Goal: Information Seeking & Learning: Check status

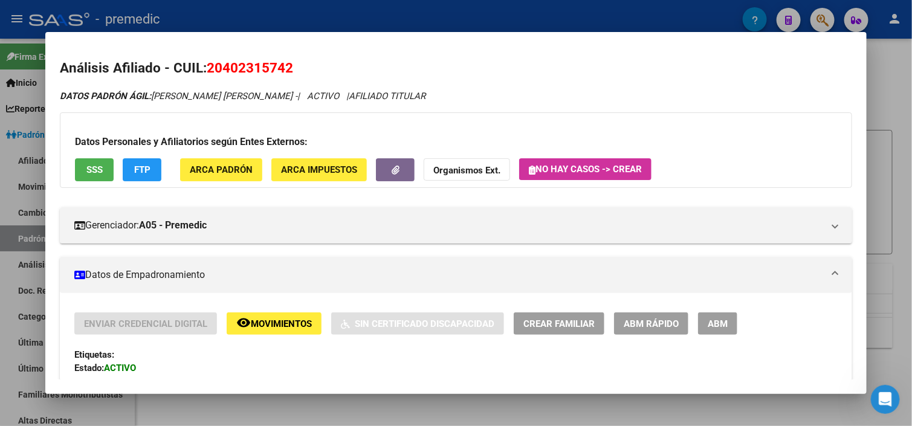
scroll to position [1004, 0]
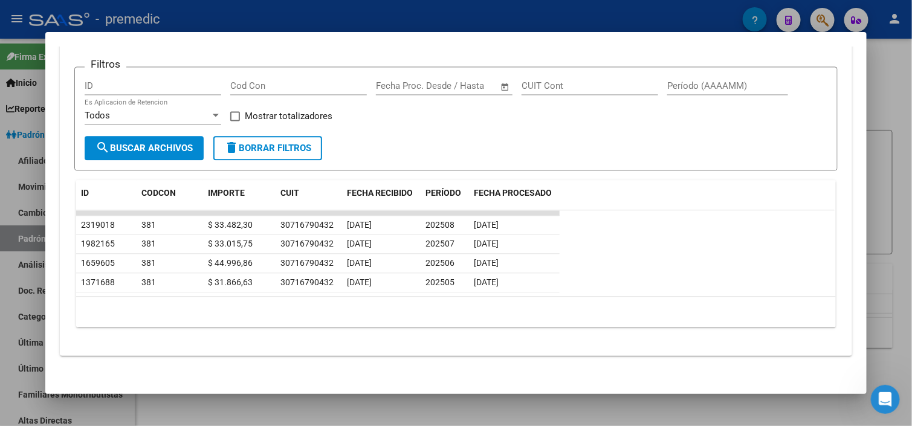
click at [888, 125] on div at bounding box center [456, 213] width 912 height 426
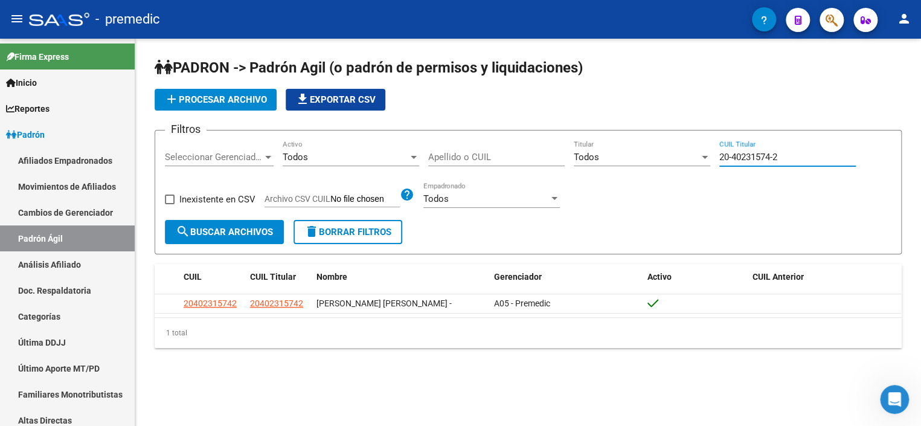
drag, startPoint x: 802, startPoint y: 154, endPoint x: 666, endPoint y: 157, distance: 135.4
click at [666, 157] on div "Filtros Seleccionar Gerenciador Seleccionar Gerenciador Todos Activo Apellido o…" at bounding box center [528, 180] width 727 height 80
paste input "33-895898"
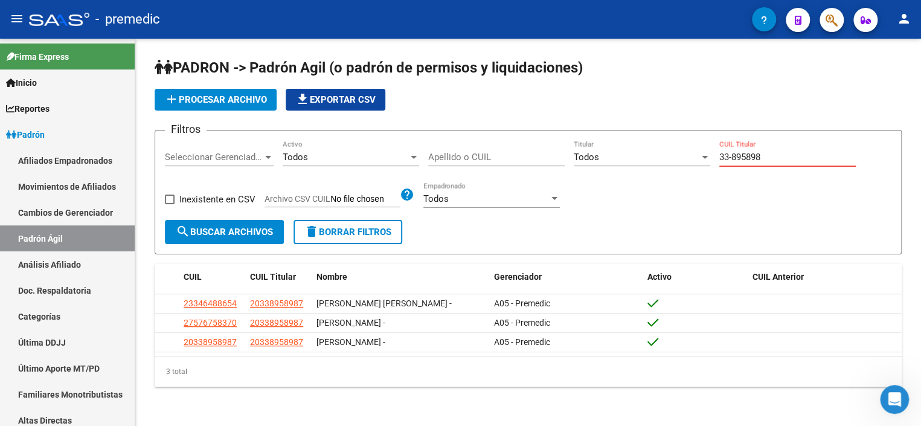
click at [731, 156] on input "33-895898" at bounding box center [788, 157] width 137 height 11
type input "33-895898"
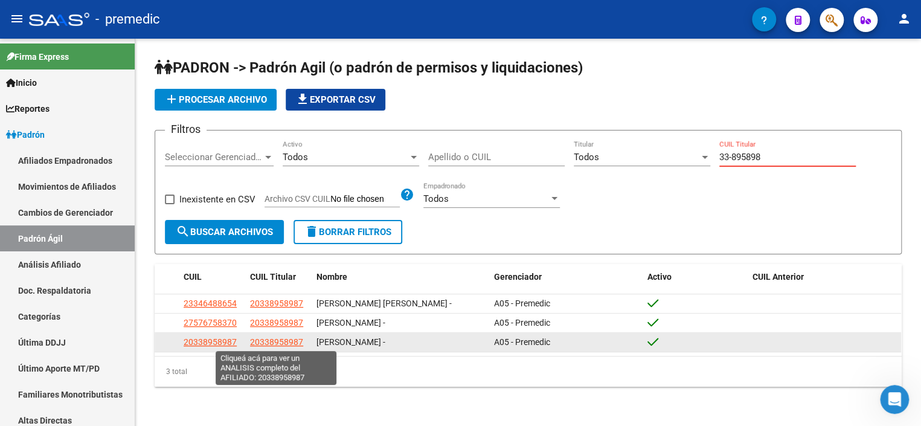
click at [279, 345] on span "20338958987" at bounding box center [276, 342] width 53 height 10
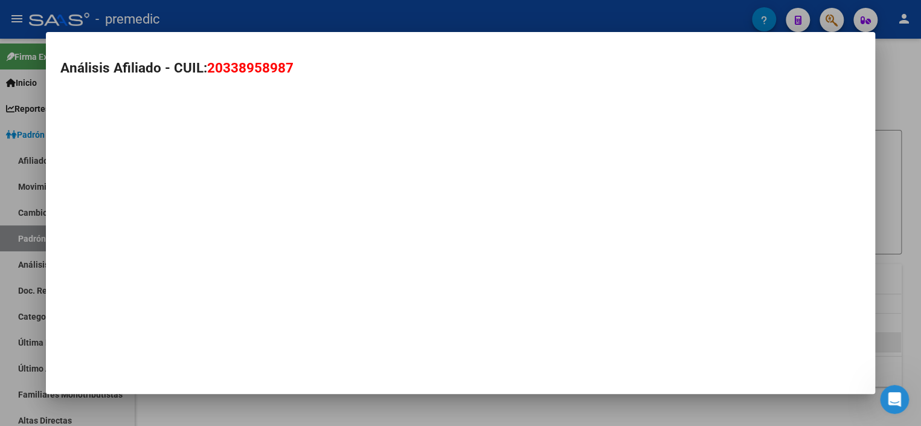
type textarea "20338958987"
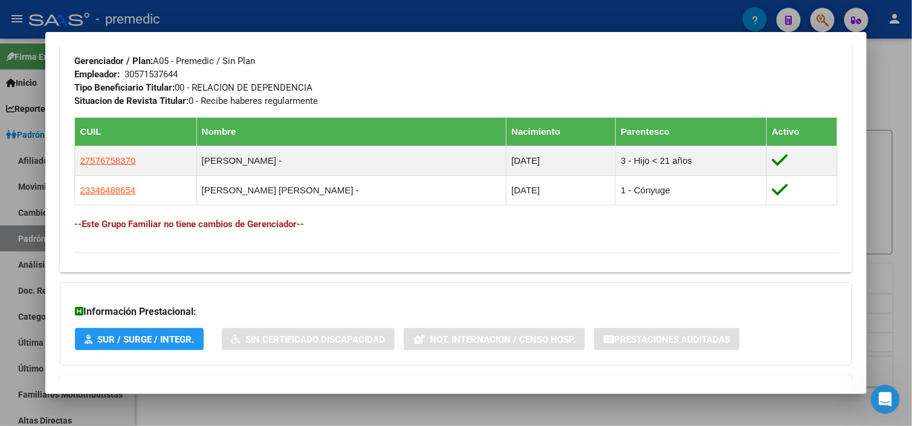
scroll to position [655, 0]
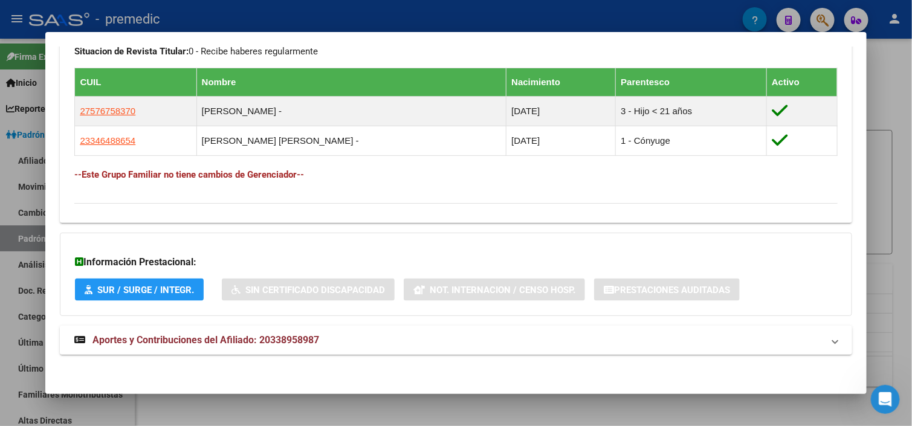
click at [306, 337] on span "Aportes y Contribuciones del Afiliado: 20338958987" at bounding box center [205, 339] width 227 height 11
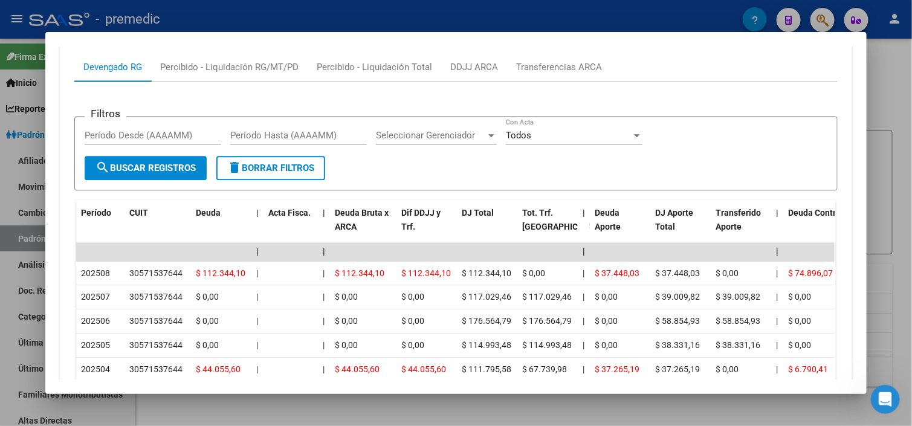
click at [527, 83] on div "Filtros Período Desde (AAAAMM) Período Hasta (AAAAMM) Seleccionar Gerenciador S…" at bounding box center [455, 253] width 762 height 343
click at [526, 72] on div "Transferencias ARCA" at bounding box center [559, 67] width 104 height 29
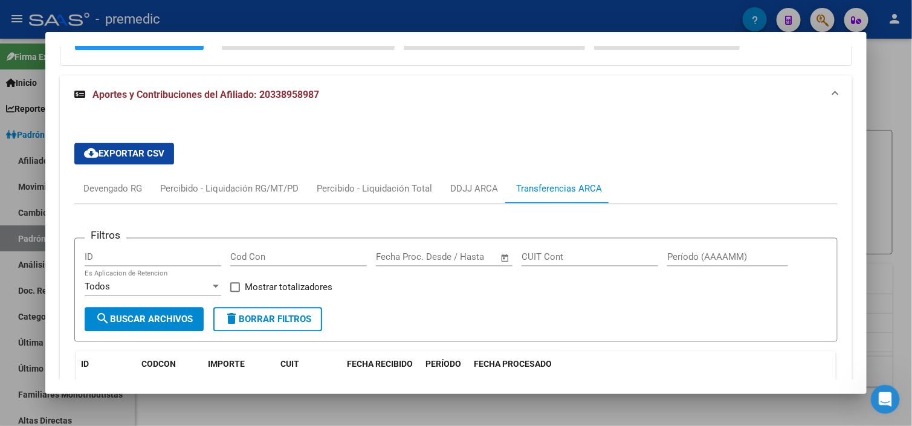
scroll to position [894, 0]
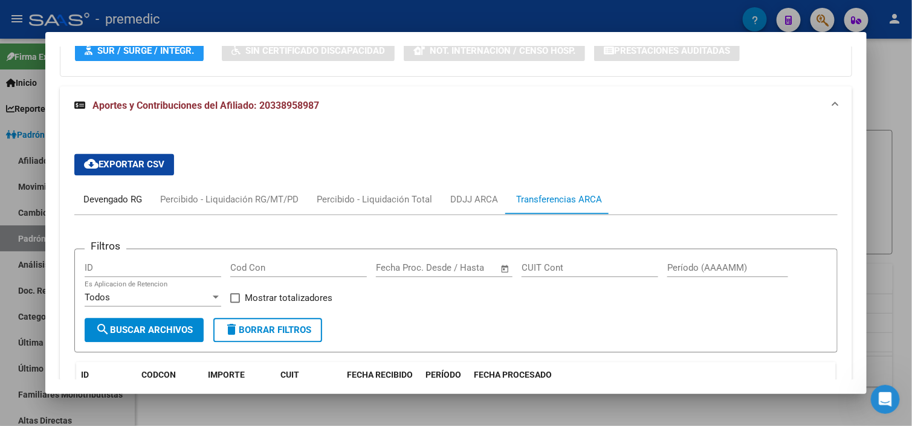
click at [100, 197] on div "Devengado RG" at bounding box center [112, 199] width 59 height 13
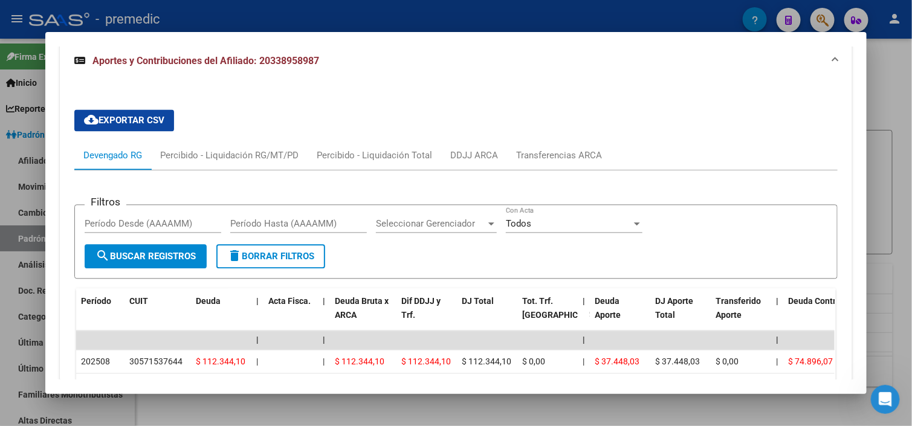
scroll to position [1075, 0]
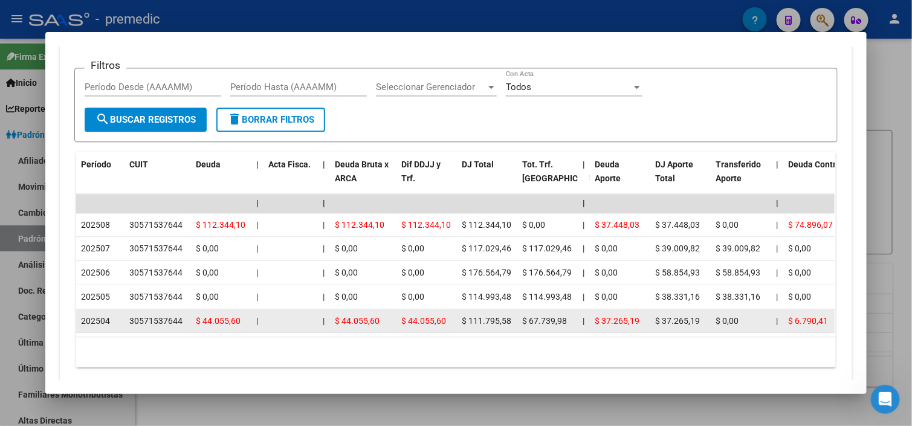
click at [211, 321] on span "$ 44.055,60" at bounding box center [218, 321] width 45 height 10
click at [213, 319] on span "$ 44.055,60" at bounding box center [218, 321] width 45 height 10
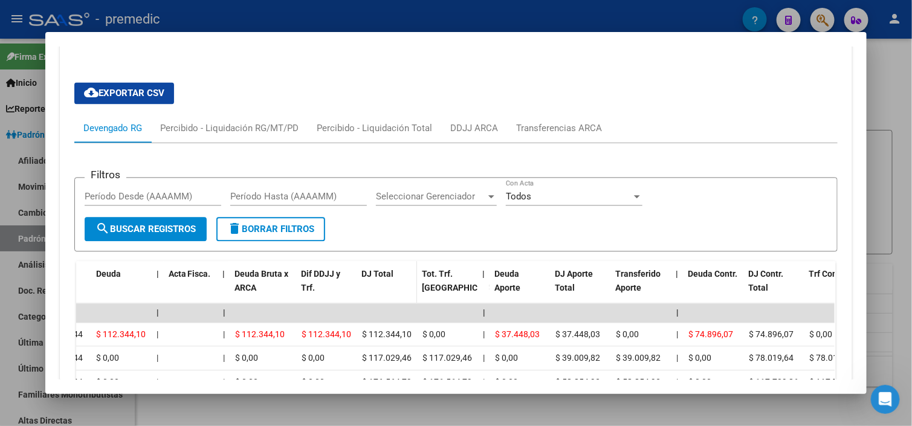
scroll to position [894, 0]
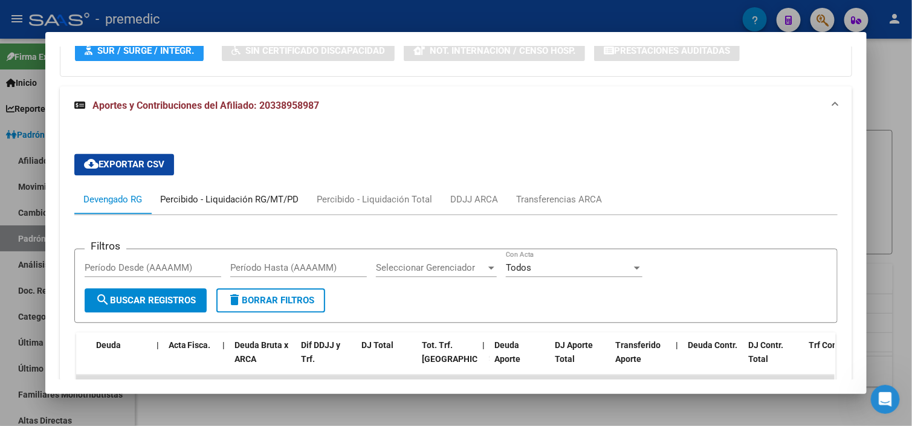
click at [190, 194] on div "Percibido - Liquidación RG/MT/PD" at bounding box center [229, 199] width 138 height 13
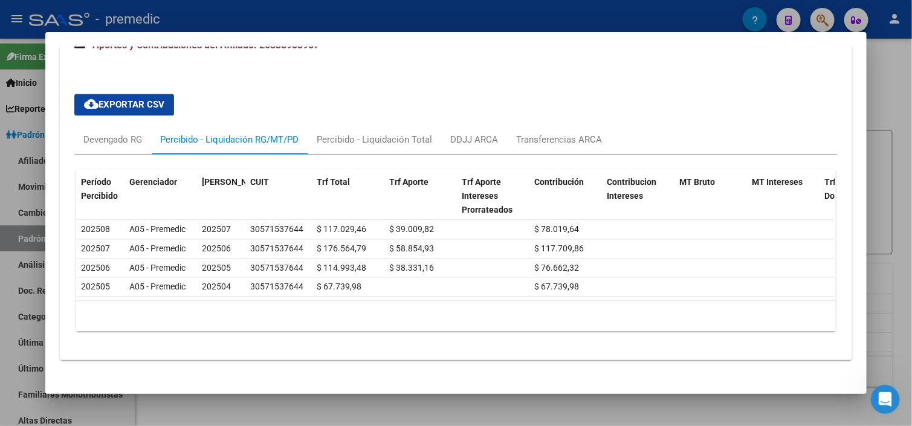
scroll to position [955, 0]
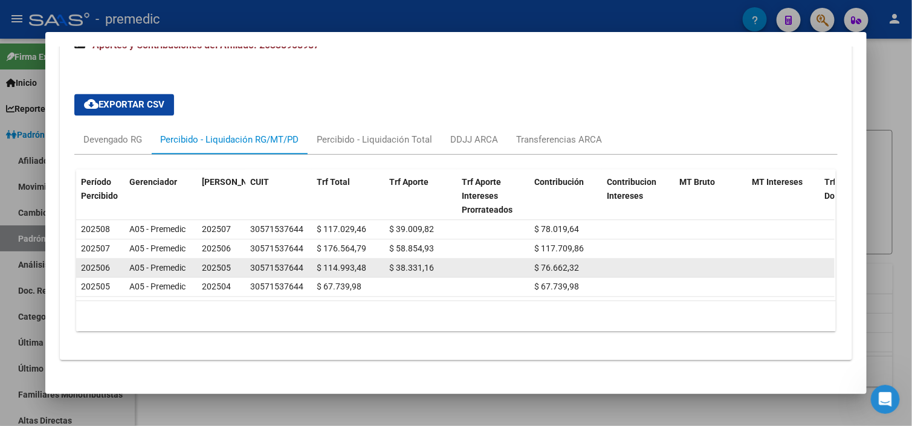
click at [534, 267] on span "$ 76.662,32" at bounding box center [556, 268] width 45 height 10
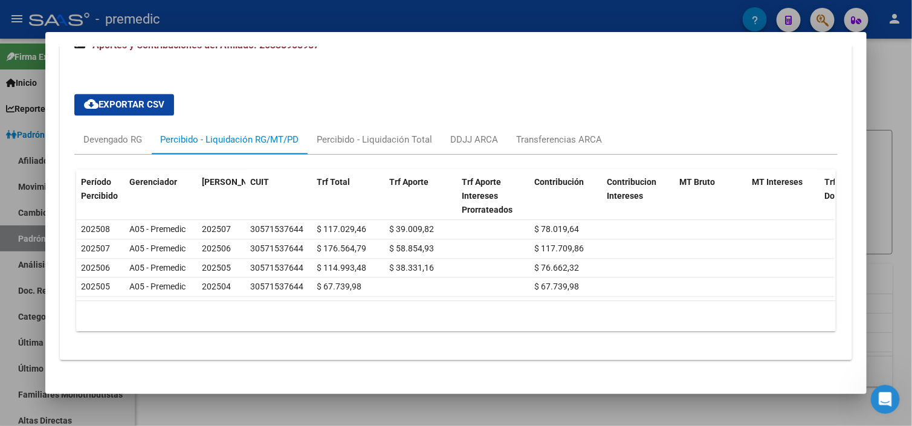
click at [897, 117] on div at bounding box center [456, 213] width 912 height 426
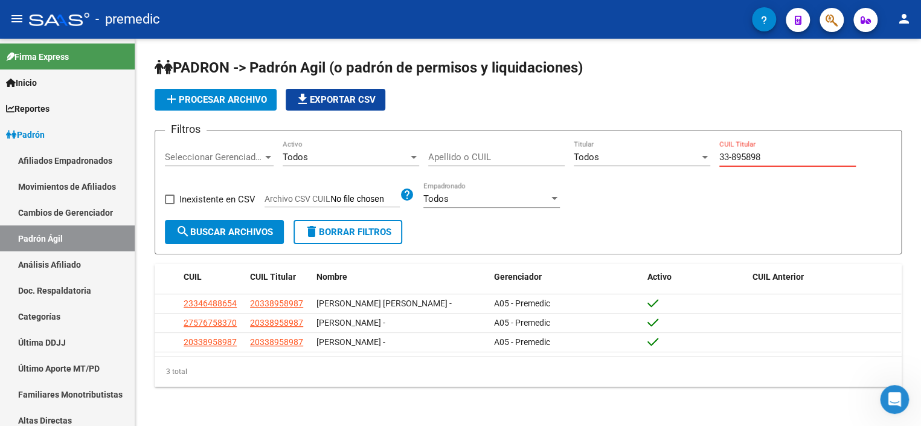
drag, startPoint x: 795, startPoint y: 156, endPoint x: 660, endPoint y: 160, distance: 134.8
click at [660, 160] on div "Filtros Seleccionar Gerenciador Seleccionar Gerenciador Todos Activo Apellido o…" at bounding box center [528, 180] width 727 height 80
paste input "20-41917065-9"
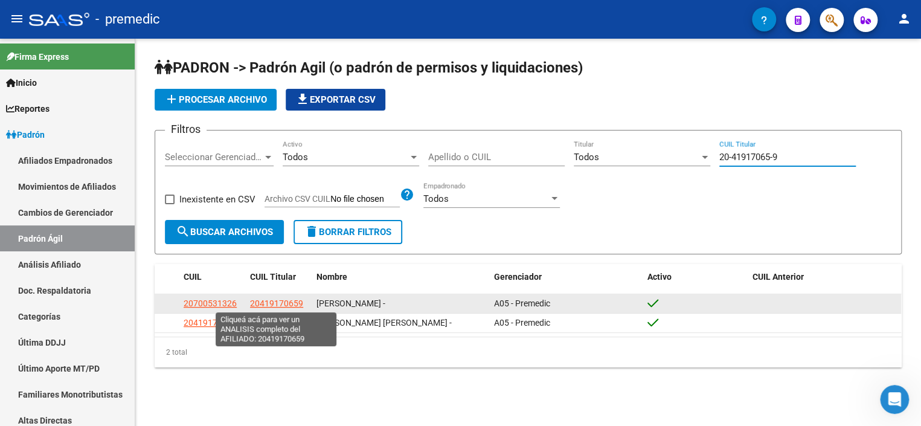
type input "20-41917065-9"
click at [271, 298] on span "20419170659" at bounding box center [276, 303] width 53 height 10
type textarea "20419170659"
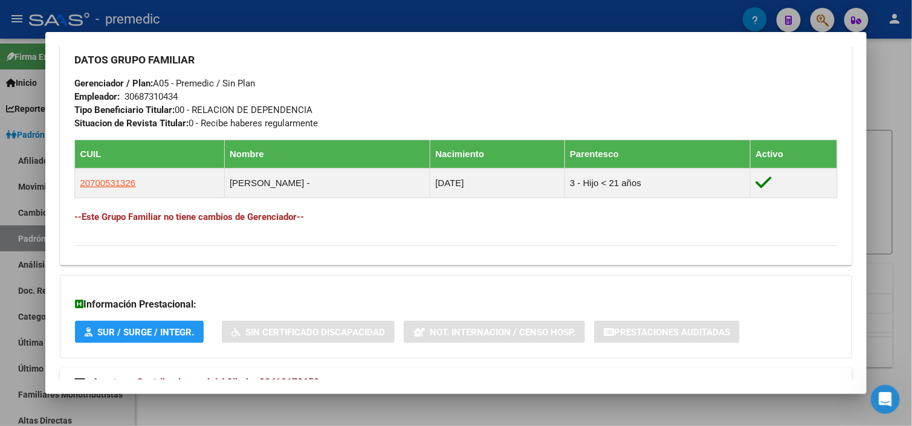
scroll to position [625, 0]
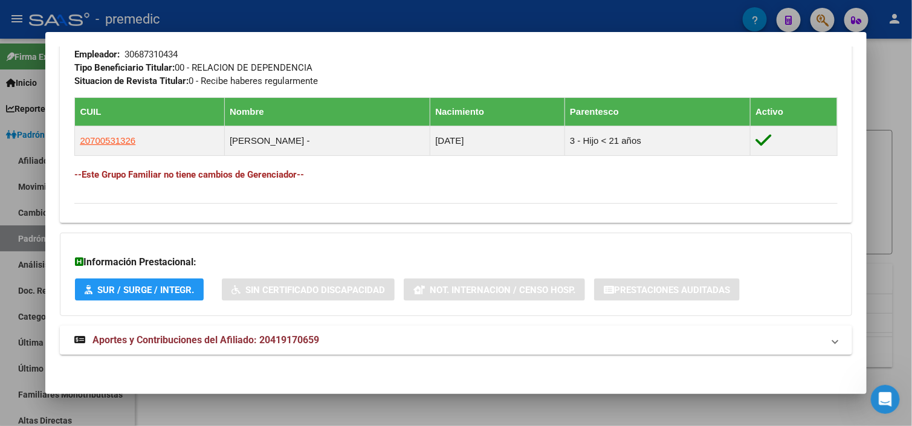
drag, startPoint x: 258, startPoint y: 345, endPoint x: 327, endPoint y: 327, distance: 71.8
click at [259, 345] on mat-expansion-panel-header "Aportes y Contribuciones del Afiliado: 20419170659" at bounding box center [455, 340] width 791 height 29
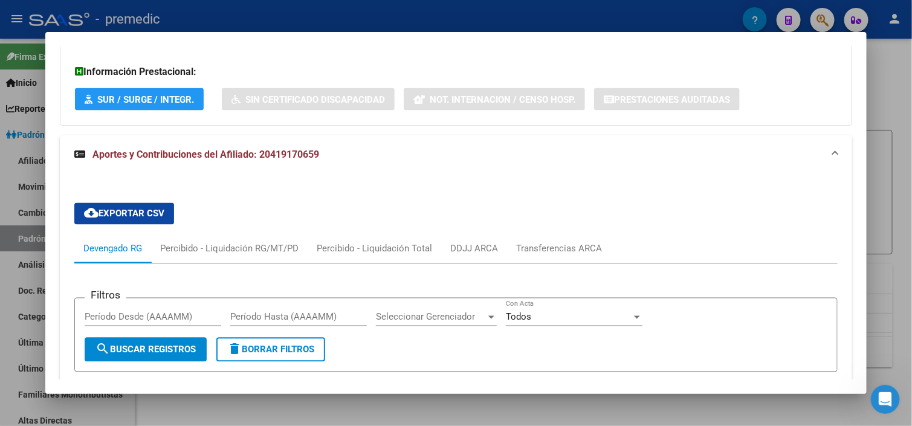
scroll to position [817, 0]
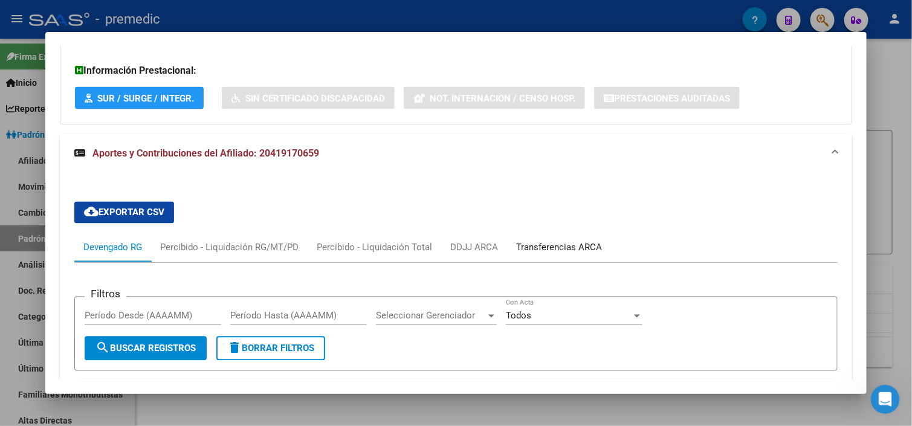
click at [570, 235] on div "Transferencias ARCA" at bounding box center [559, 247] width 104 height 29
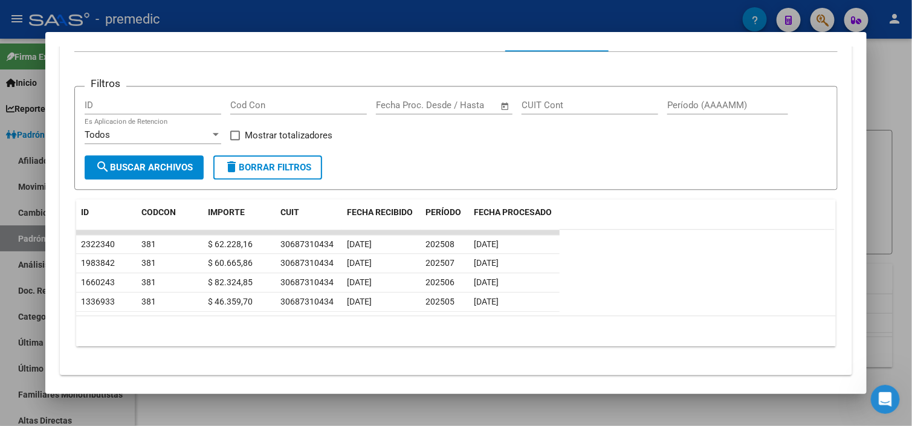
scroll to position [1046, 0]
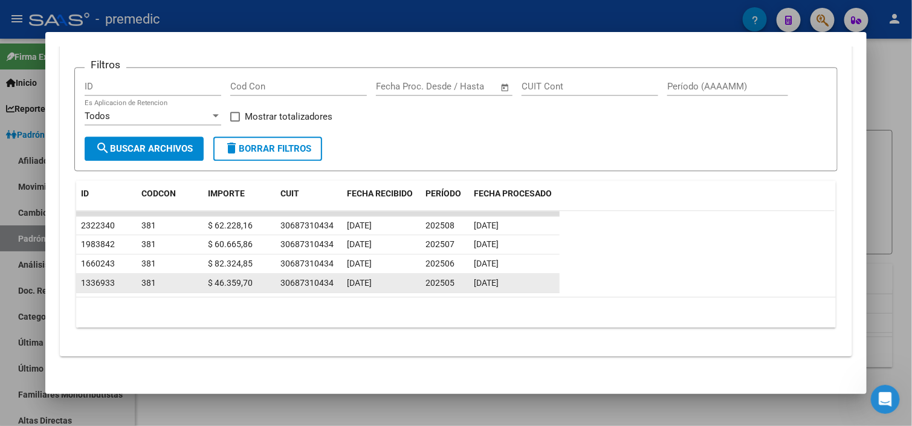
click at [228, 279] on span "$ 46.359,70" at bounding box center [230, 283] width 45 height 10
click at [354, 278] on span "[DATE]" at bounding box center [359, 283] width 25 height 10
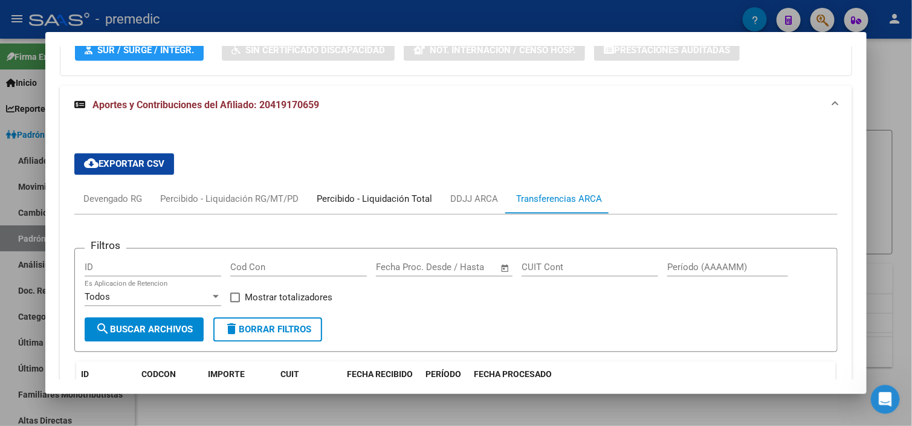
click at [396, 199] on div "Percibido - Liquidación Total" at bounding box center [374, 199] width 115 height 13
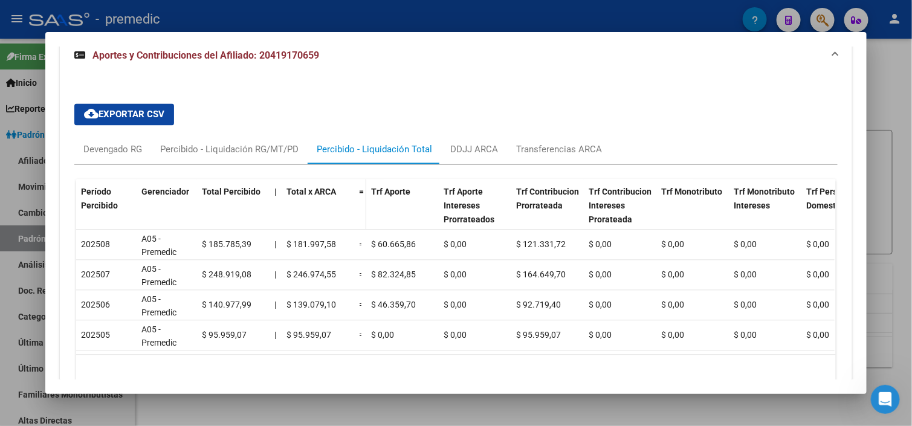
scroll to position [984, 0]
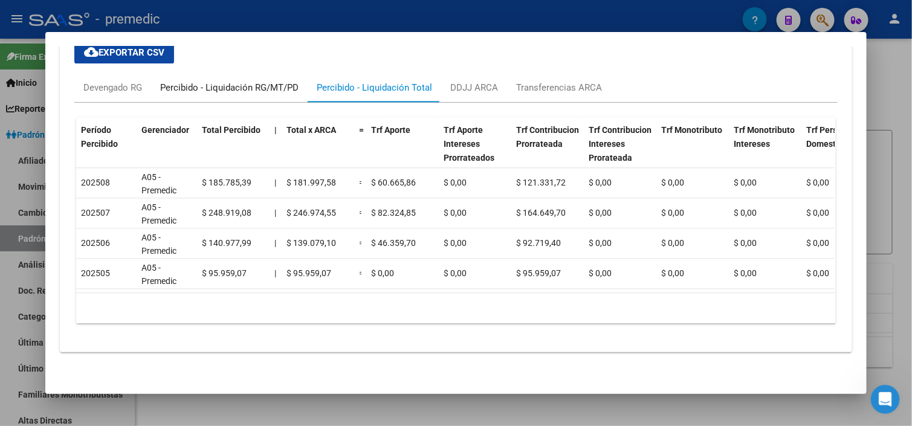
click at [196, 81] on div "Percibido - Liquidación RG/MT/PD" at bounding box center [229, 87] width 138 height 13
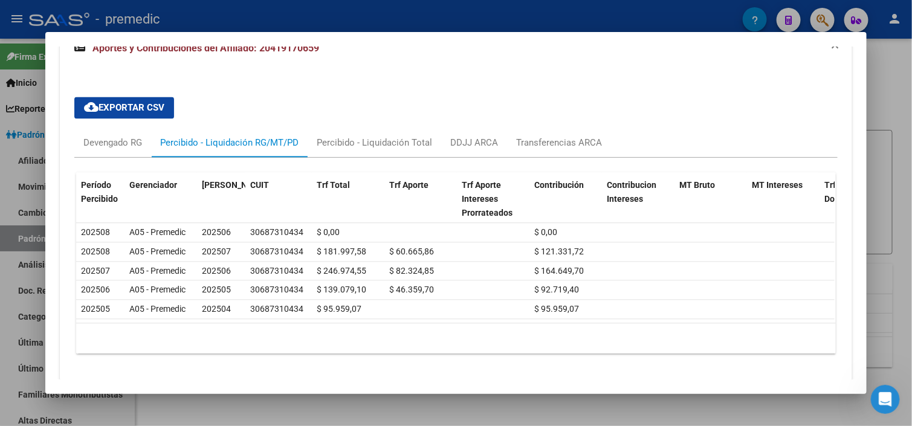
scroll to position [950, 0]
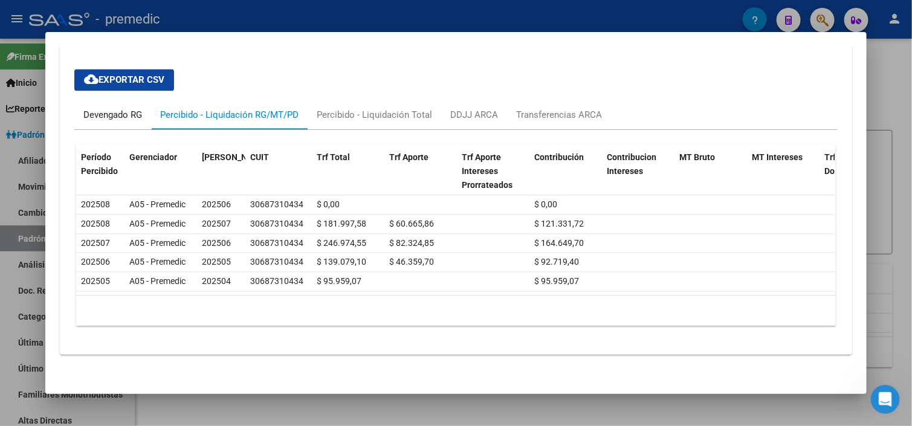
click at [112, 124] on div "Devengado RG" at bounding box center [112, 114] width 77 height 29
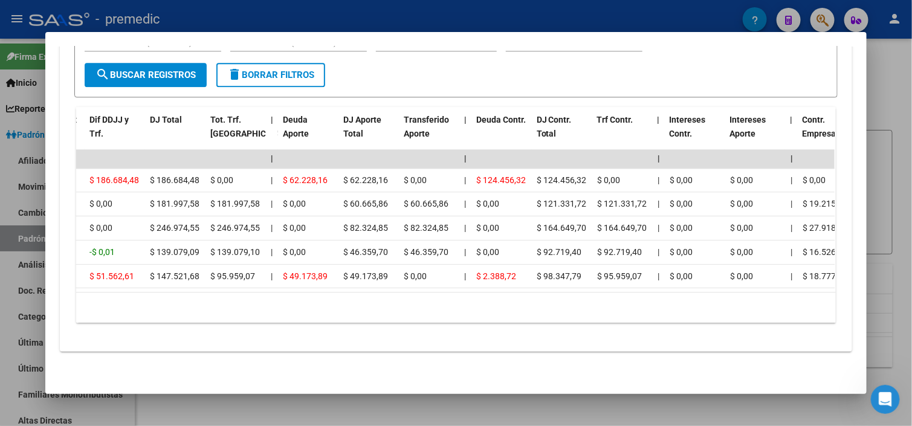
scroll to position [0, 475]
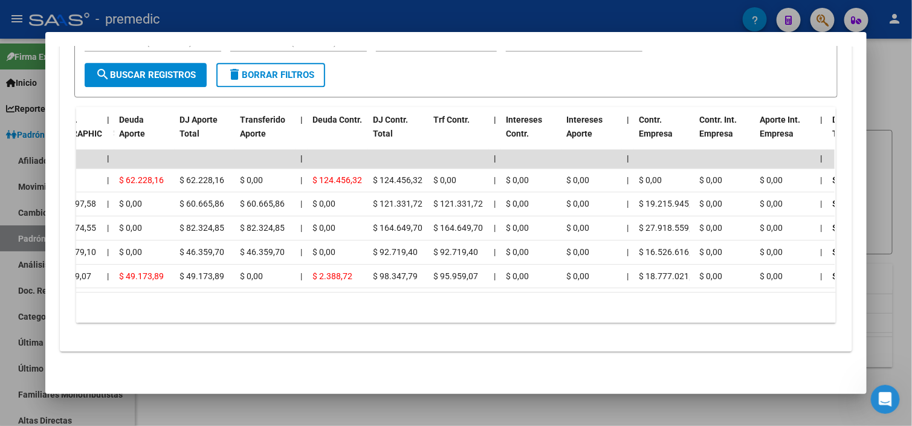
drag, startPoint x: 381, startPoint y: 282, endPoint x: 417, endPoint y: 284, distance: 35.7
click at [417, 284] on datatable-body "| | | | | | | | | | | | | 202508 30687310434 $ 186.684,48 | | $ 186.684,48 $ 18…" at bounding box center [455, 220] width 758 height 143
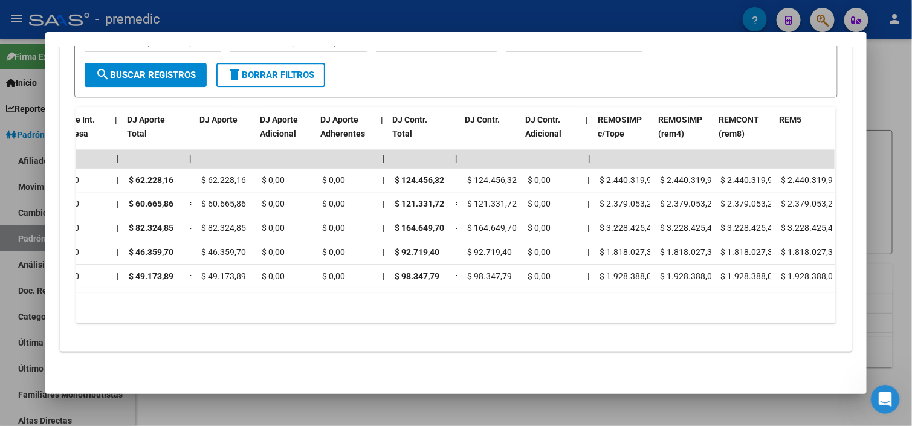
scroll to position [0, 1181]
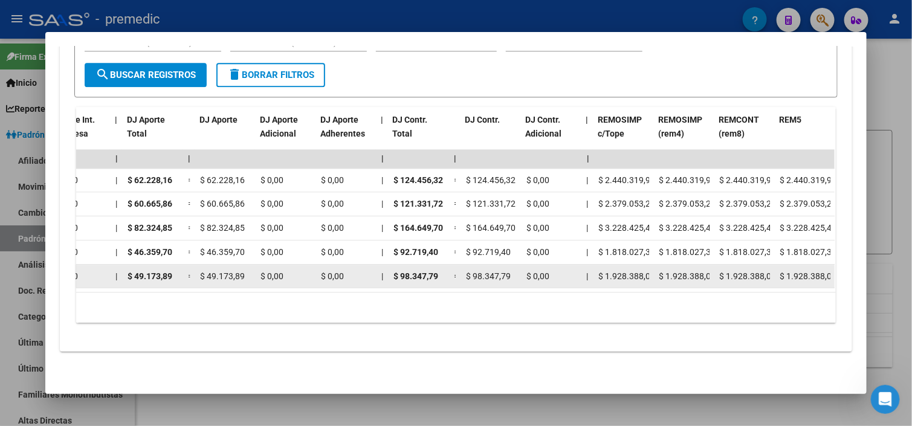
drag, startPoint x: 490, startPoint y: 283, endPoint x: 520, endPoint y: 279, distance: 30.4
click at [520, 279] on datatable-body "| | | | | | | | | | | | | 202508 30687310434 $ 186.684,48 | | $ 186.684,48 $ 18…" at bounding box center [455, 220] width 758 height 143
click at [521, 278] on datatable-body-cell "$ 0,00" at bounding box center [551, 277] width 60 height 24
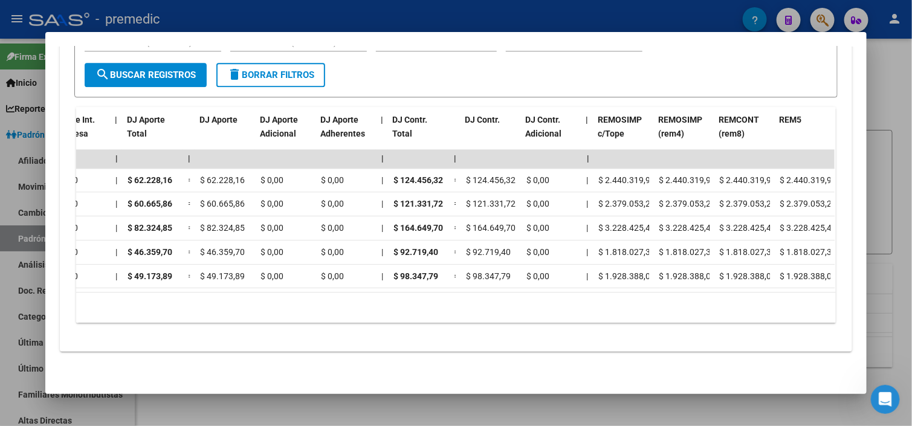
click at [490, 306] on div "10 total 1" at bounding box center [455, 307] width 759 height 30
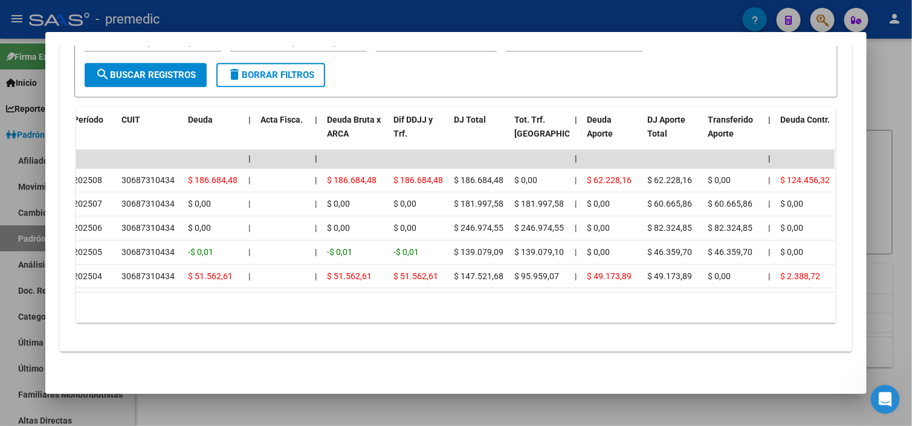
scroll to position [0, 10]
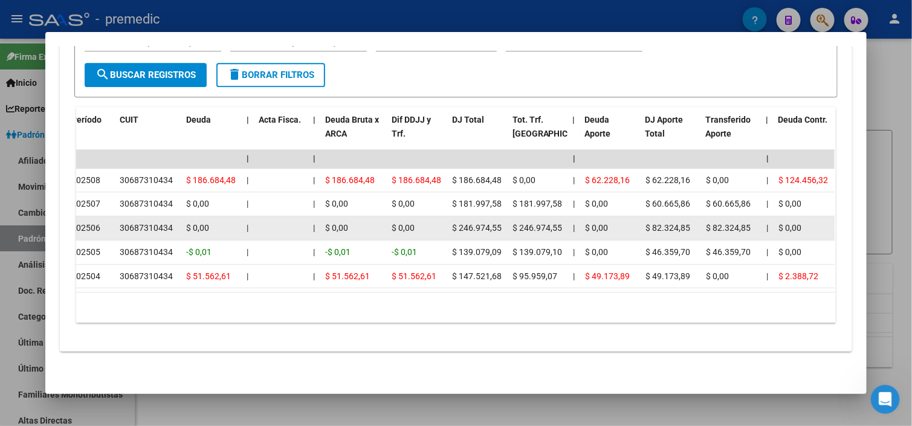
drag, startPoint x: 454, startPoint y: 218, endPoint x: 497, endPoint y: 217, distance: 42.3
click at [497, 221] on div "$ 246.974,55" at bounding box center [477, 228] width 51 height 14
drag, startPoint x: 647, startPoint y: 219, endPoint x: 683, endPoint y: 219, distance: 35.7
click at [683, 223] on span "$ 82.324,85" at bounding box center [667, 228] width 45 height 10
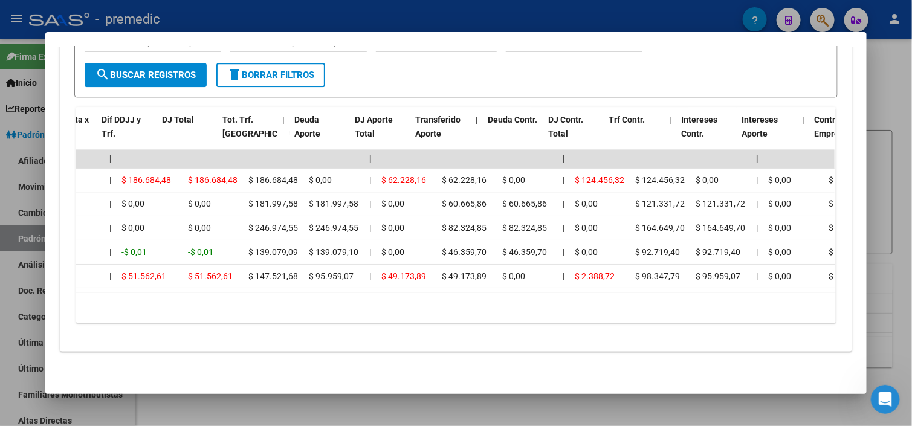
scroll to position [0, 302]
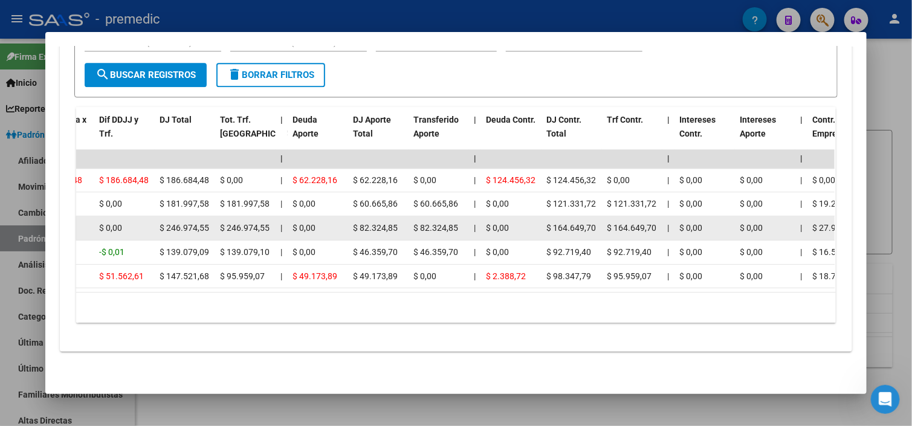
drag, startPoint x: 547, startPoint y: 219, endPoint x: 591, endPoint y: 218, distance: 44.1
click at [591, 221] on div "$ 164.649,70" at bounding box center [571, 228] width 51 height 14
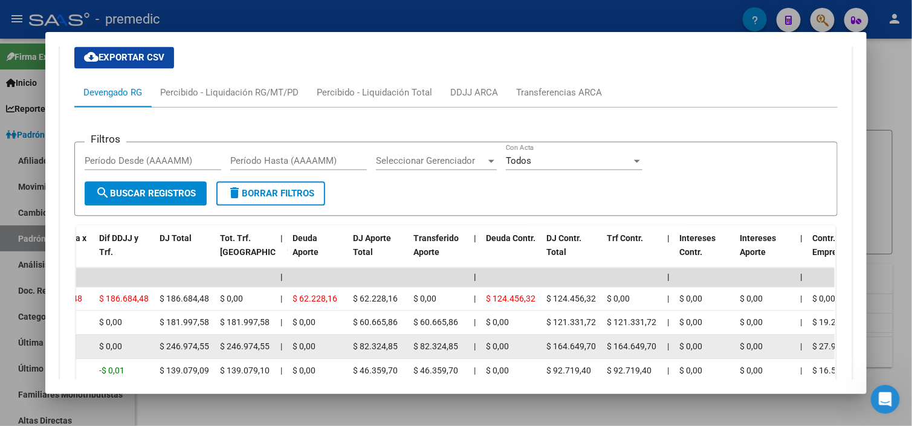
scroll to position [916, 0]
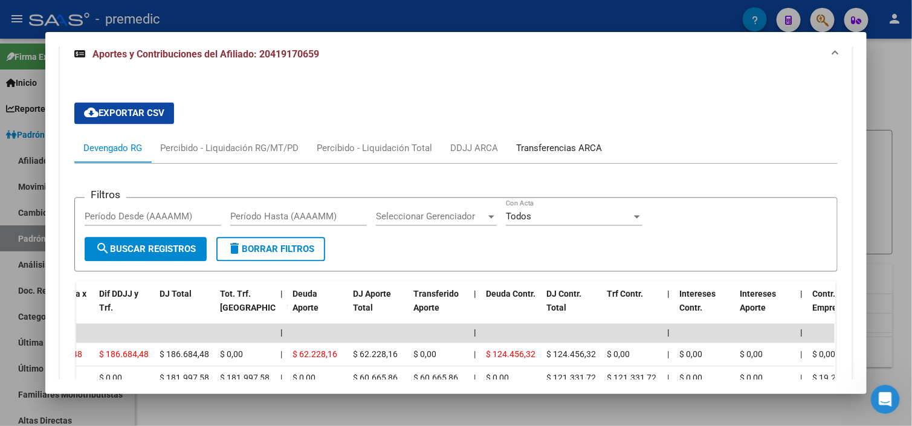
click at [562, 147] on div "Transferencias ARCA" at bounding box center [559, 148] width 86 height 13
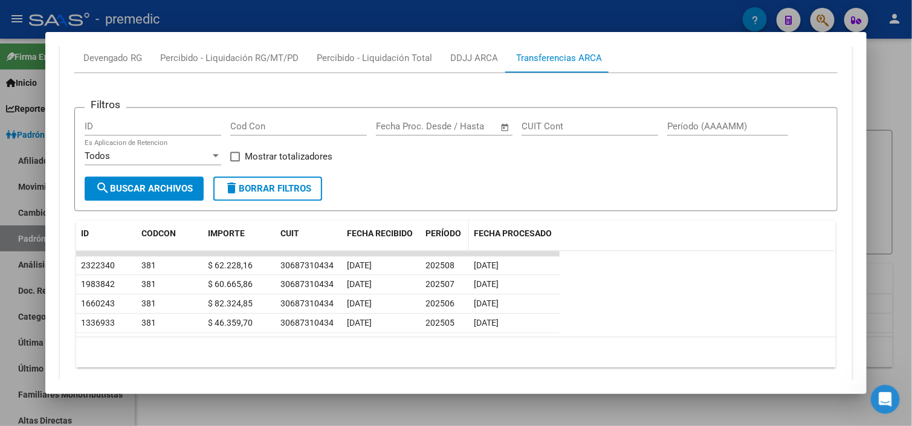
scroll to position [986, 0]
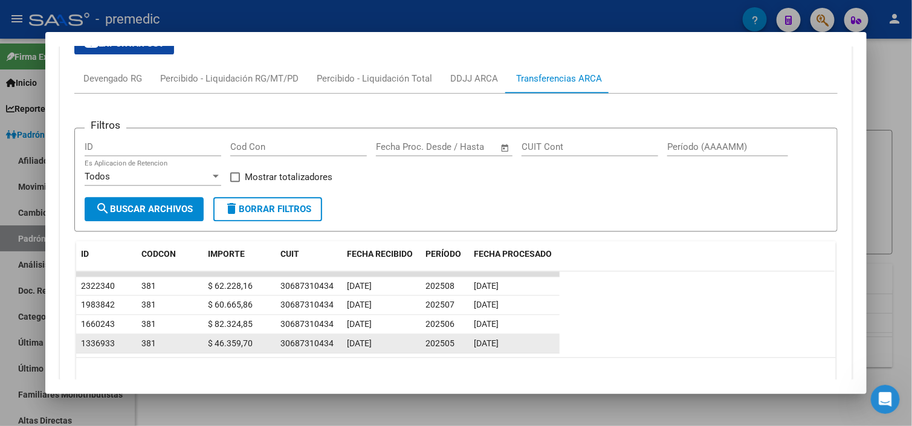
drag, startPoint x: 213, startPoint y: 276, endPoint x: 223, endPoint y: 340, distance: 64.8
click at [223, 340] on datatable-scroller "2322340 381 $ 62.228,16 30687310434 [DATE] 202508 [DATE] 1983842 381 $ 60.665,8…" at bounding box center [455, 312] width 758 height 82
click at [246, 340] on span "$ 46.359,70" at bounding box center [230, 343] width 45 height 10
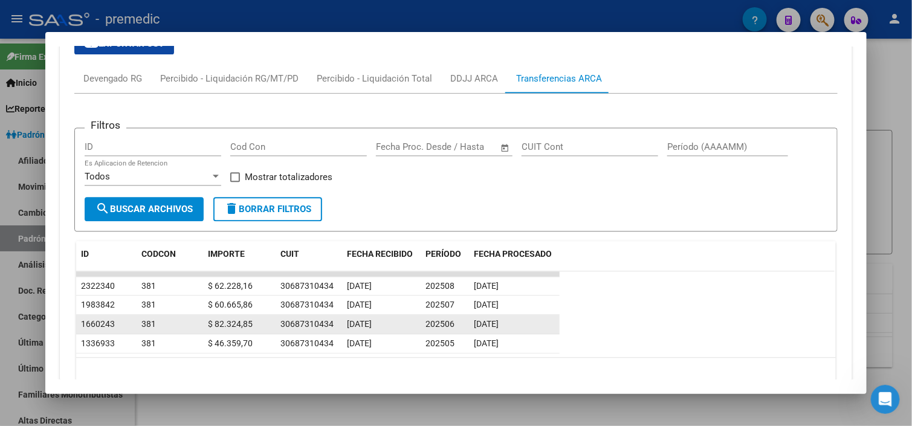
drag, startPoint x: 245, startPoint y: 321, endPoint x: 204, endPoint y: 320, distance: 41.1
click at [208, 320] on span "$ 82.324,85" at bounding box center [230, 324] width 45 height 10
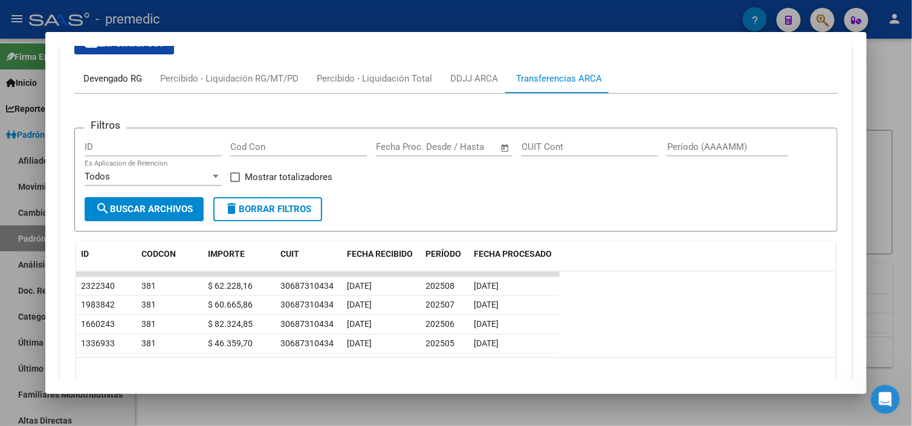
click at [115, 78] on div "Devengado RG" at bounding box center [112, 78] width 59 height 13
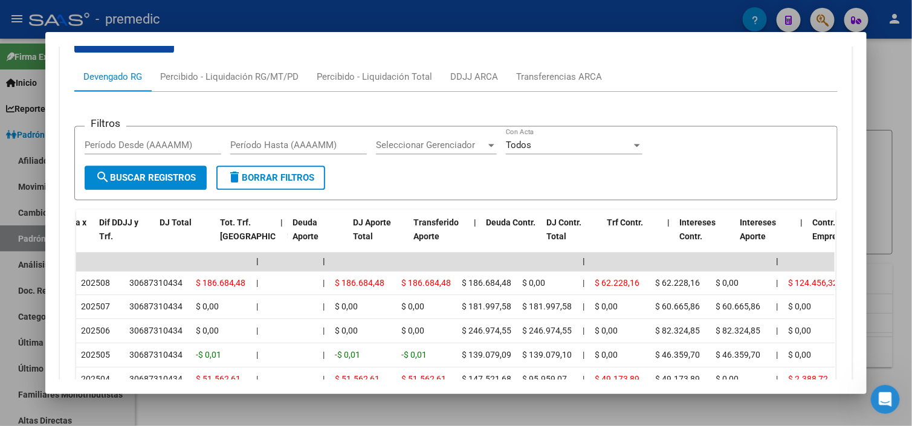
scroll to position [926, 0]
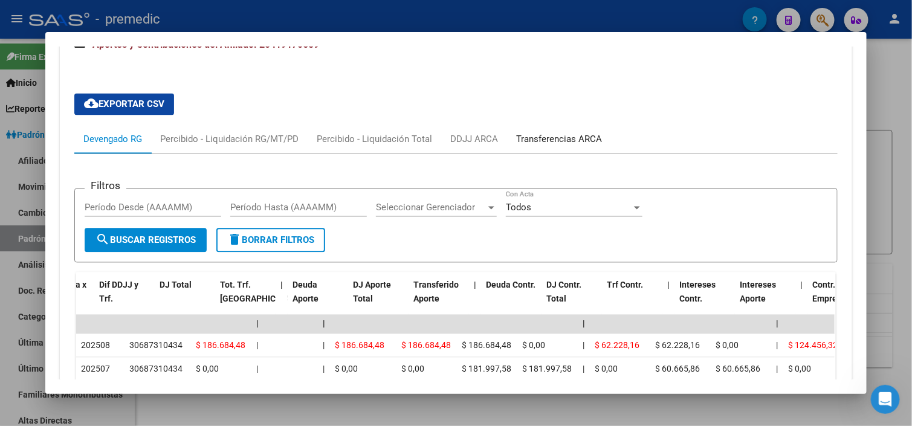
click at [536, 139] on div "Transferencias ARCA" at bounding box center [559, 138] width 86 height 13
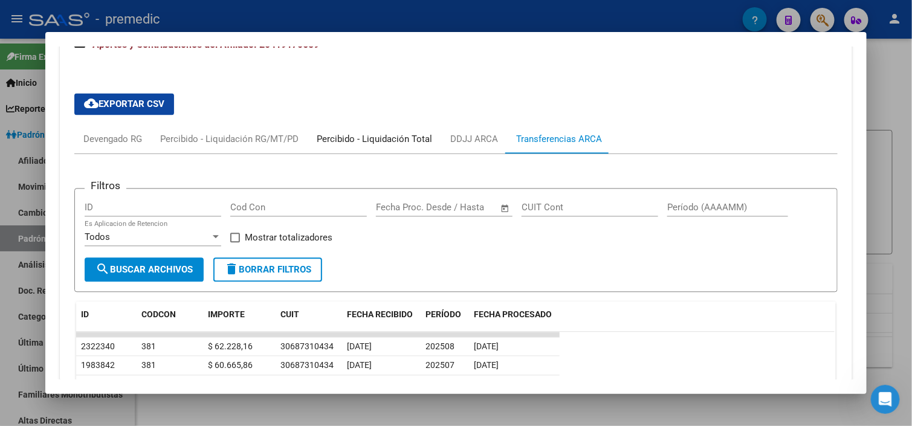
click at [379, 141] on div "Percibido - Liquidación Total" at bounding box center [374, 138] width 115 height 13
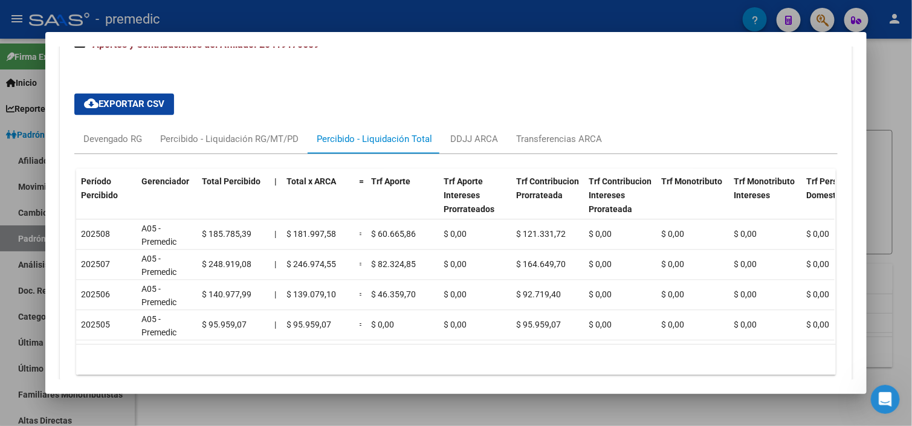
drag, startPoint x: 305, startPoint y: 342, endPoint x: 381, endPoint y: 350, distance: 76.0
click at [381, 344] on datatable-body "202508 A05 - Premedic $ 185.785,39 | $ 181.997,58 = $ 60.665,86 $ 0,00 $ 121.33…" at bounding box center [455, 281] width 758 height 124
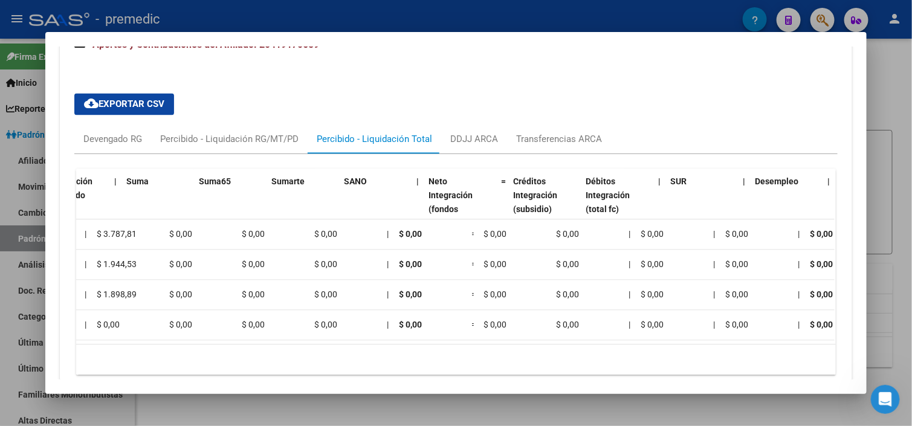
scroll to position [0, 1041]
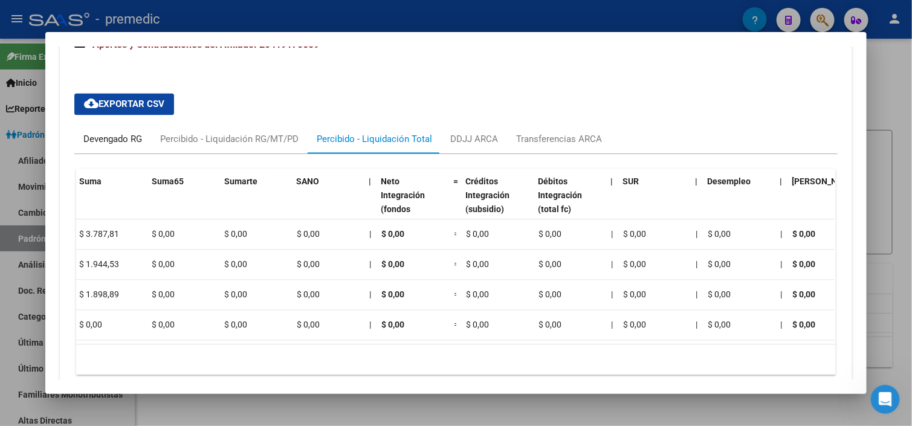
click at [108, 135] on div "Devengado RG" at bounding box center [112, 138] width 59 height 13
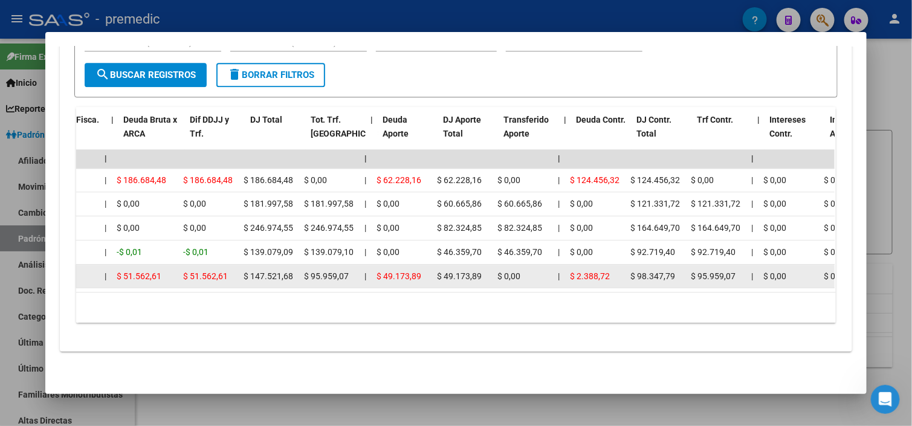
scroll to position [0, 211]
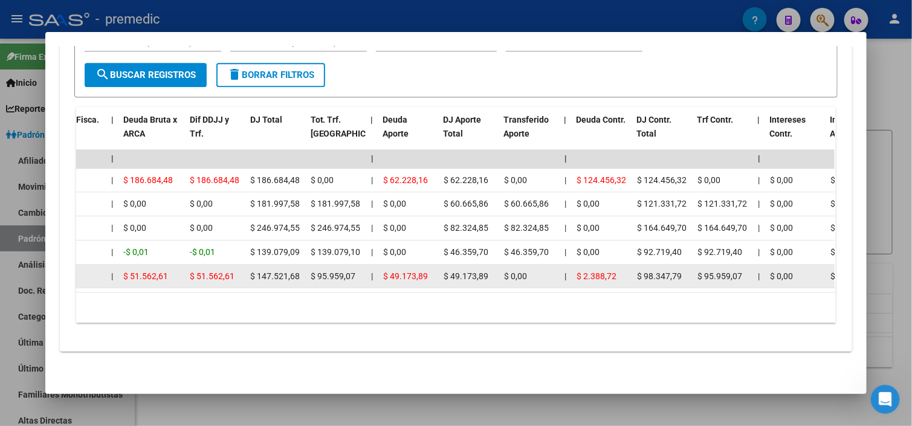
click at [296, 269] on div "$ 147.521,68" at bounding box center [275, 276] width 51 height 14
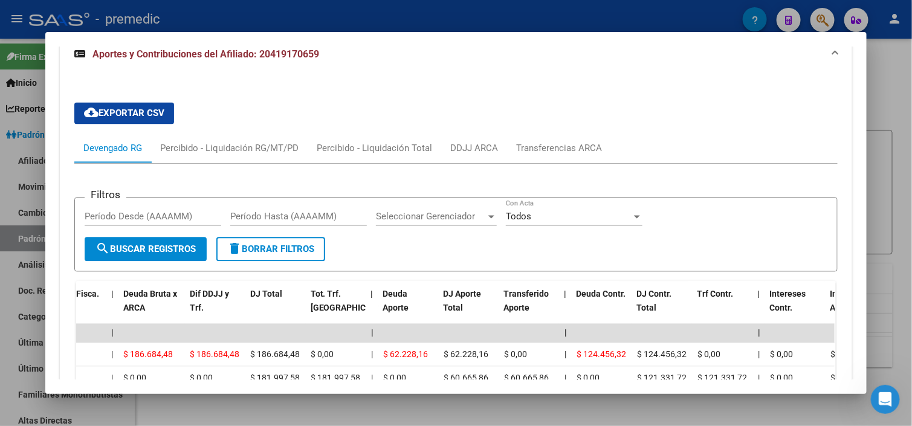
scroll to position [856, 0]
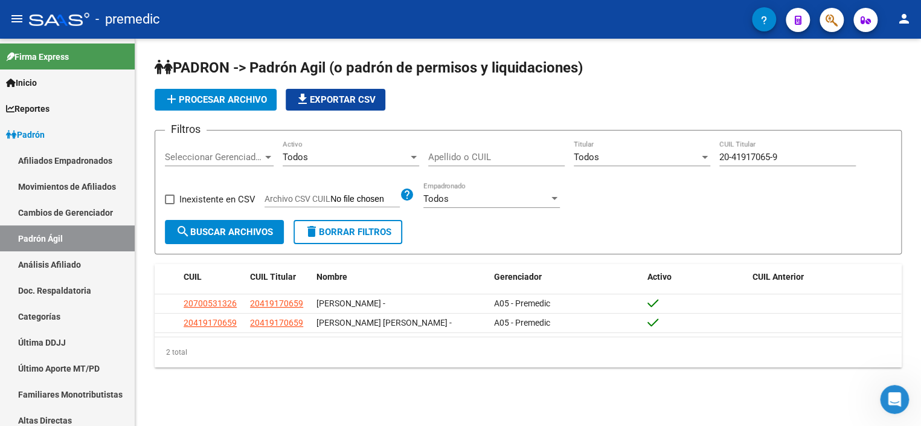
click at [742, 156] on input "20-41917065-9" at bounding box center [788, 157] width 137 height 11
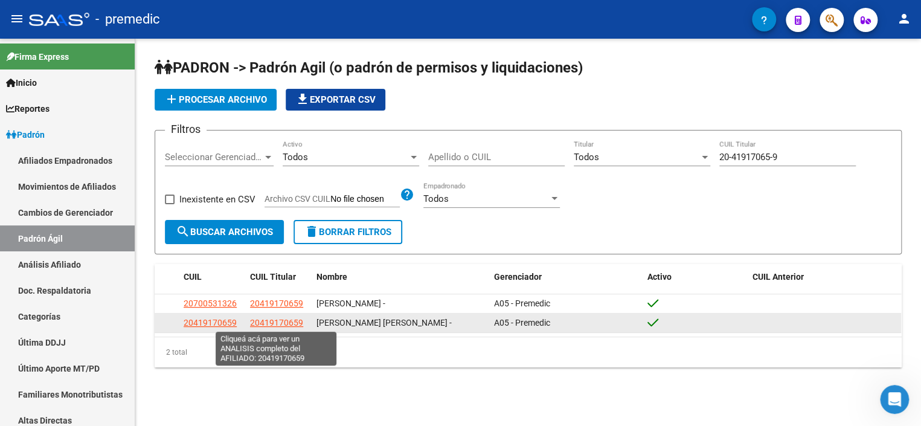
click at [283, 318] on span "20419170659" at bounding box center [276, 323] width 53 height 10
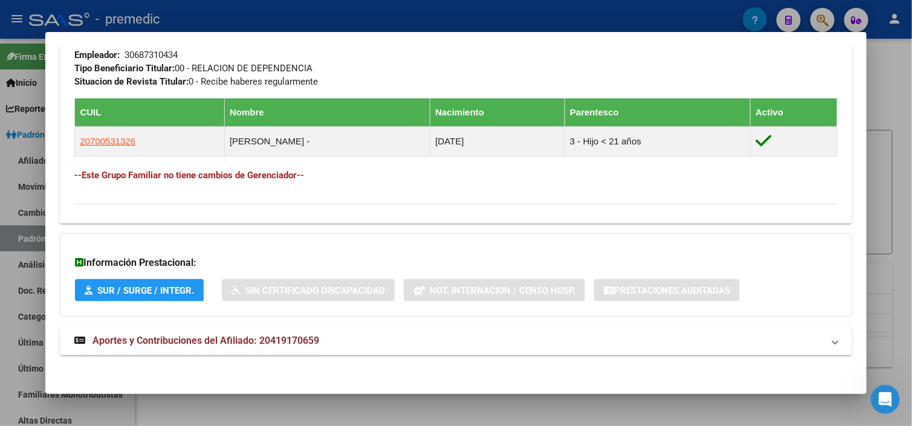
scroll to position [625, 0]
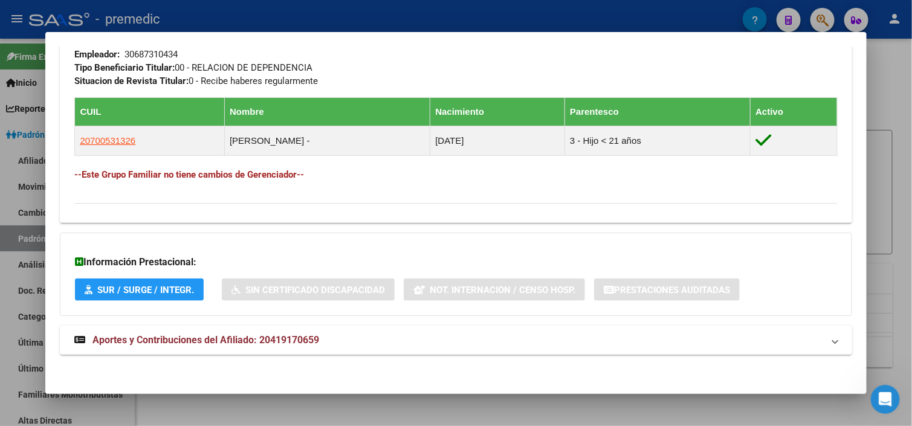
click at [274, 333] on strong "Aportes y Contribuciones del Afiliado: 20419170659" at bounding box center [196, 340] width 245 height 15
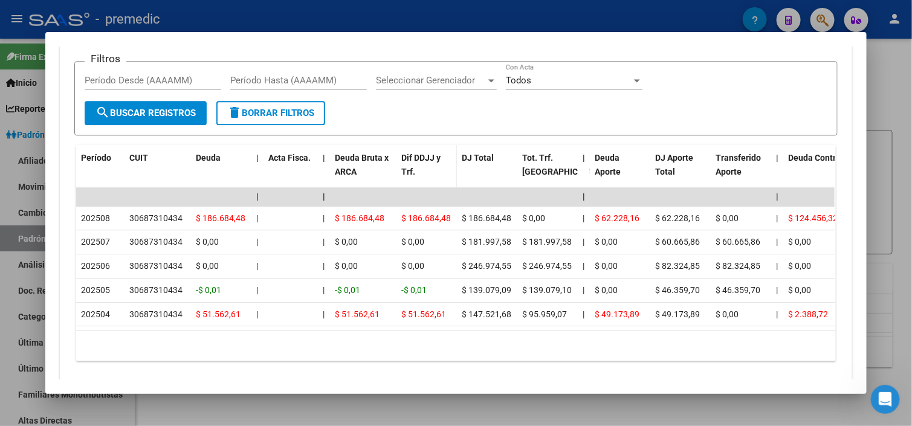
scroll to position [1059, 0]
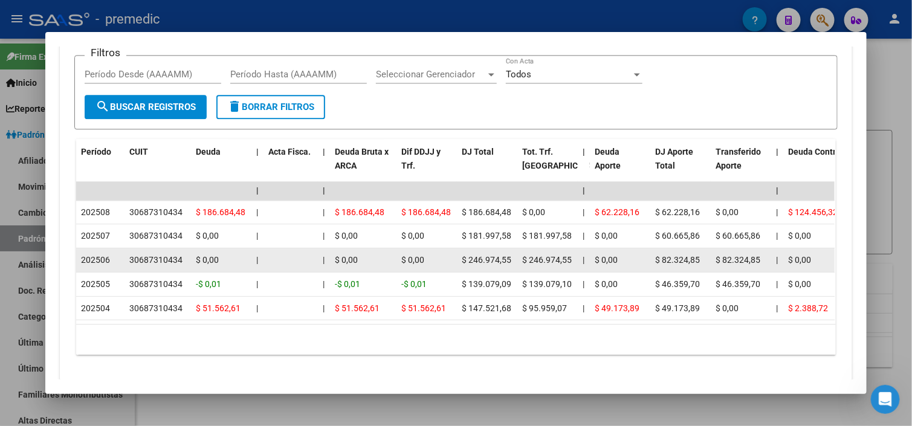
drag, startPoint x: 457, startPoint y: 259, endPoint x: 509, endPoint y: 261, distance: 52.0
click at [509, 261] on datatable-body-cell "$ 246.974,55" at bounding box center [487, 260] width 60 height 24
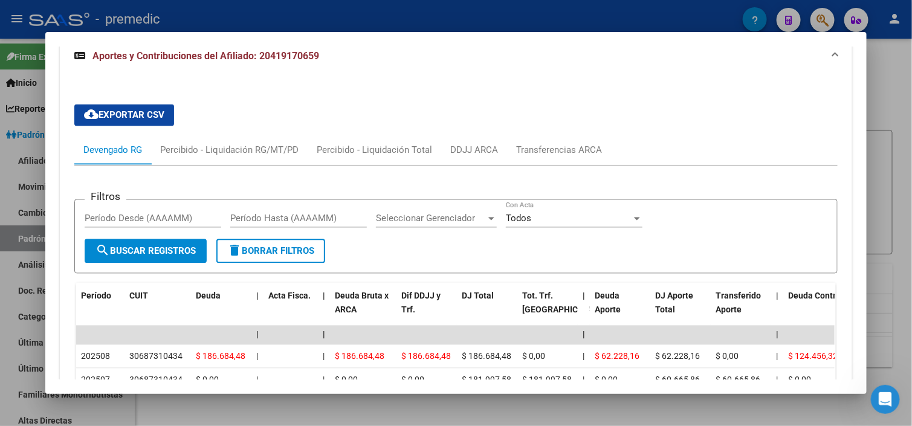
scroll to position [877, 0]
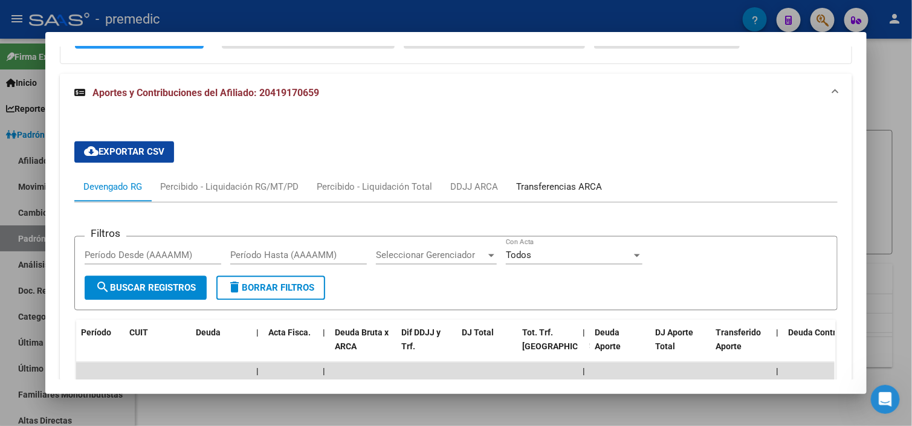
click at [538, 173] on div "Transferencias ARCA" at bounding box center [559, 187] width 104 height 29
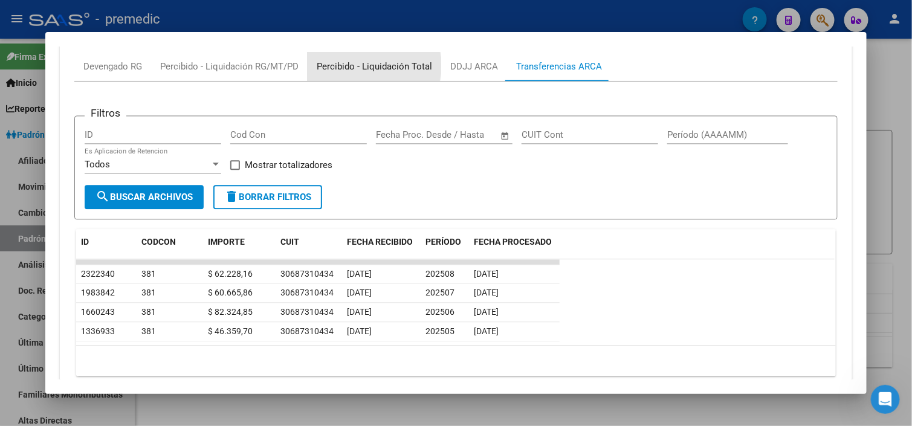
click at [363, 63] on div "Percibido - Liquidación Total" at bounding box center [374, 66] width 115 height 13
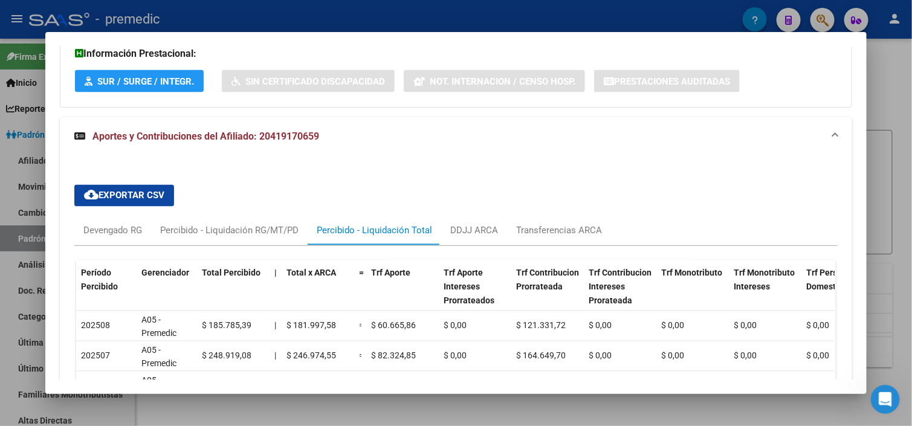
scroll to position [984, 0]
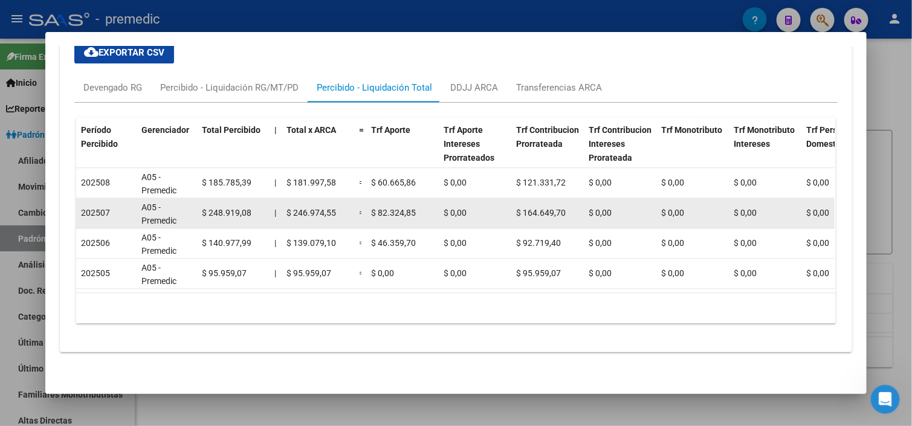
drag, startPoint x: 192, startPoint y: 207, endPoint x: 266, endPoint y: 205, distance: 74.9
click at [318, 208] on span "$ 246.974,55" at bounding box center [311, 213] width 50 height 10
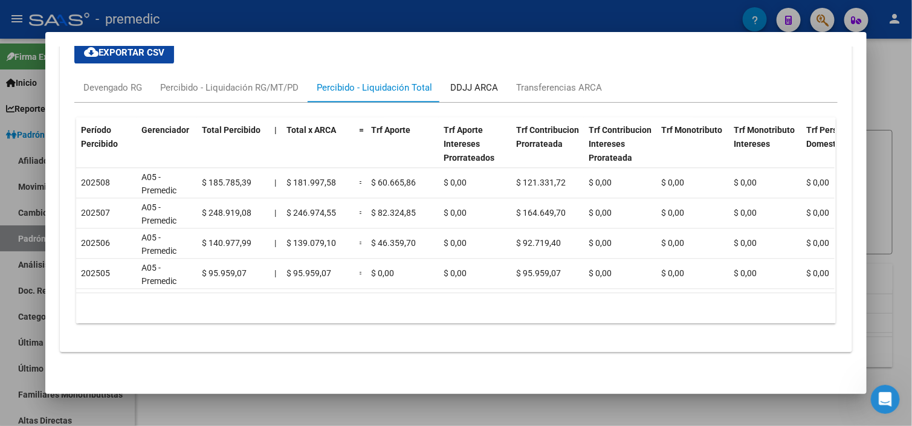
click at [465, 73] on div "DDJJ ARCA" at bounding box center [474, 87] width 66 height 29
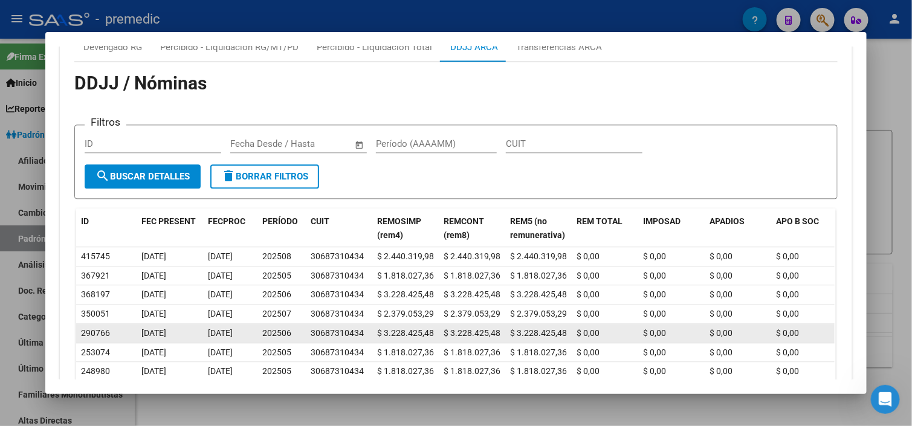
scroll to position [1104, 0]
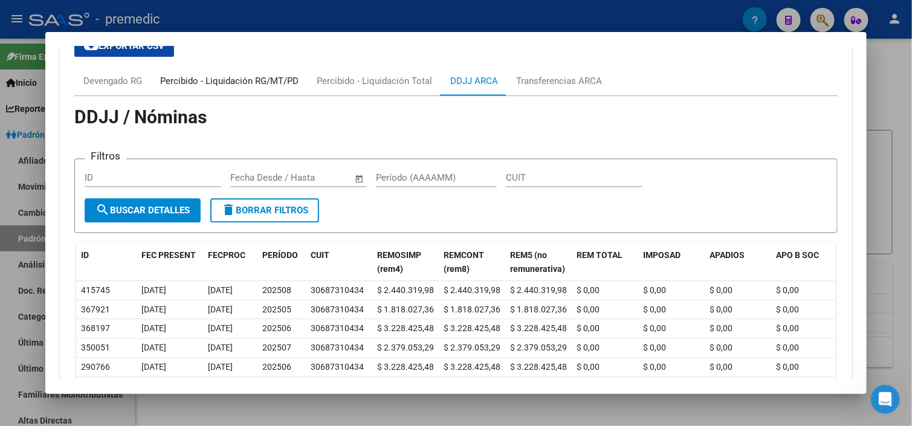
click at [216, 76] on div "Percibido - Liquidación RG/MT/PD" at bounding box center [229, 80] width 138 height 13
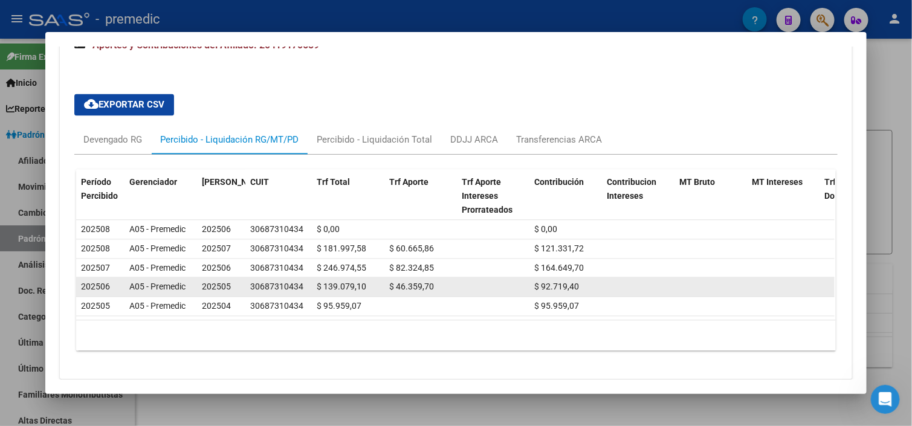
scroll to position [950, 0]
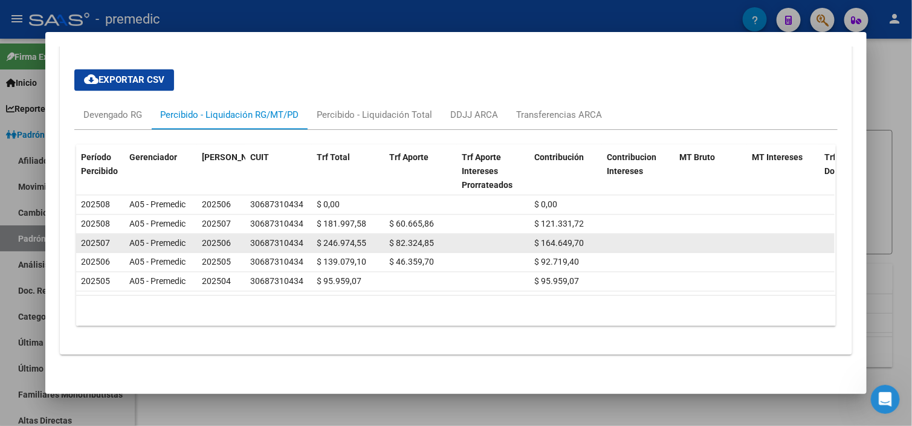
drag, startPoint x: 316, startPoint y: 236, endPoint x: 362, endPoint y: 239, distance: 46.0
click at [362, 239] on div "$ 246.974,55" at bounding box center [348, 243] width 63 height 14
click at [363, 239] on div "$ 246.974,55" at bounding box center [348, 243] width 63 height 14
drag, startPoint x: 363, startPoint y: 239, endPoint x: 296, endPoint y: 240, distance: 66.5
click at [303, 243] on div "202507 A05 - Premedic 202506 30687310434 $ 246.974,55 $ 82.324,85 $ 164.649,70 …" at bounding box center [737, 243] width 1323 height 19
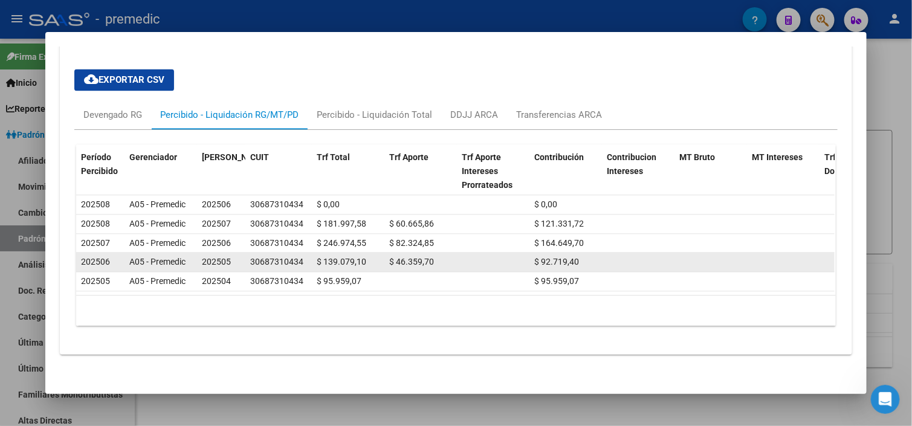
click at [303, 260] on datatable-body-cell "30687310434" at bounding box center [278, 262] width 66 height 19
drag, startPoint x: 314, startPoint y: 257, endPoint x: 364, endPoint y: 260, distance: 50.8
click at [364, 260] on div "$ 139.079,10" at bounding box center [348, 262] width 63 height 14
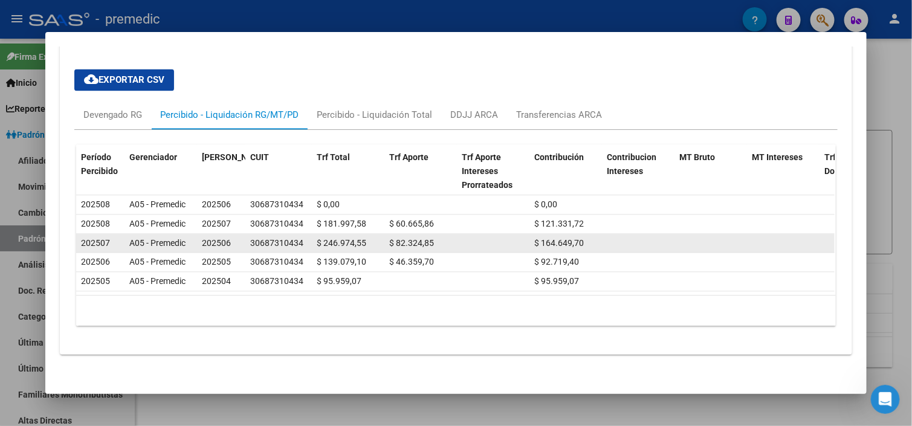
click at [212, 242] on span "202506" at bounding box center [216, 243] width 29 height 10
